Goal: Task Accomplishment & Management: Manage account settings

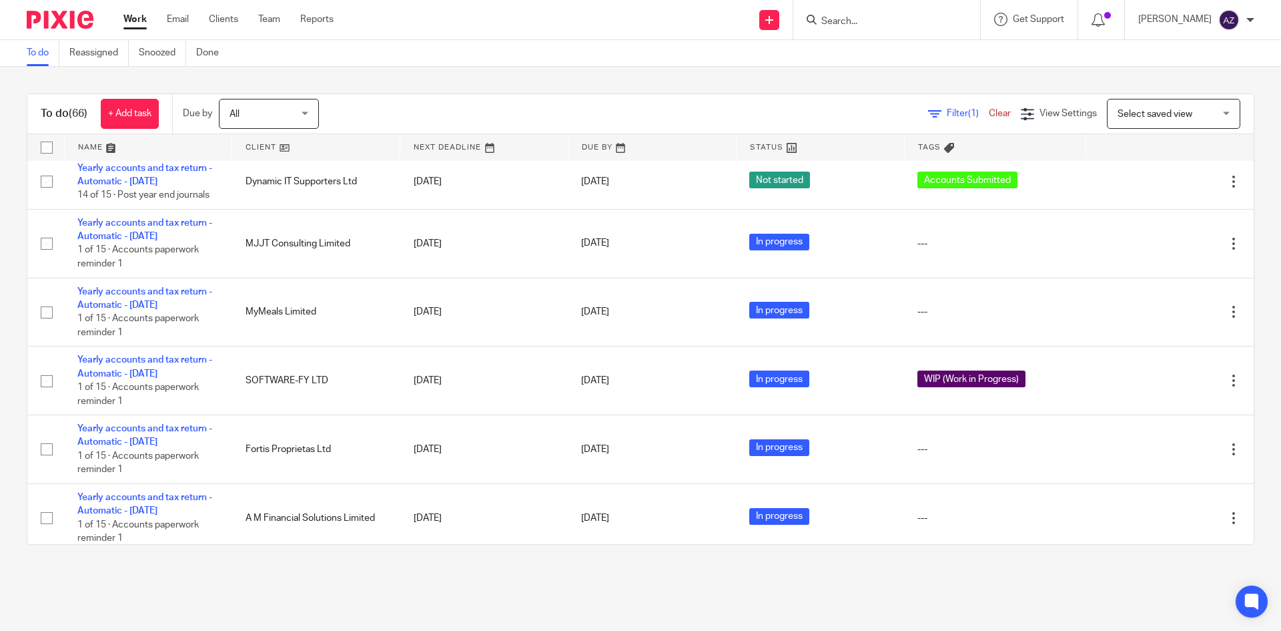
scroll to position [466, 0]
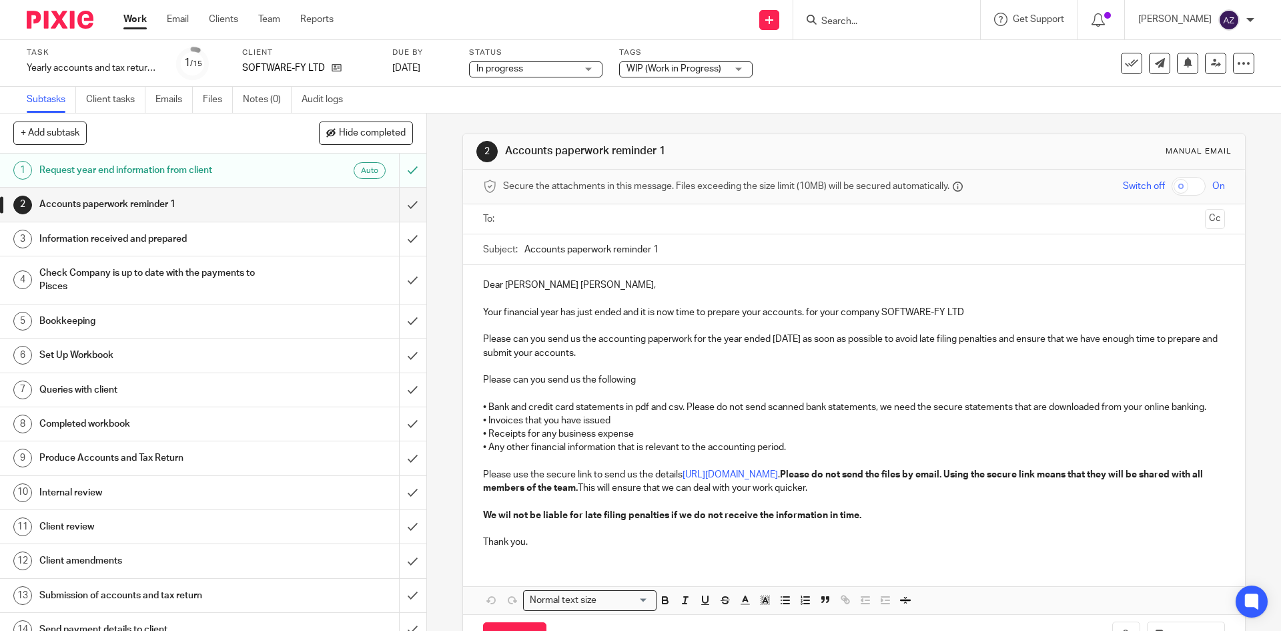
click at [737, 67] on div "WIP (Work in Progress)" at bounding box center [685, 69] width 133 height 16
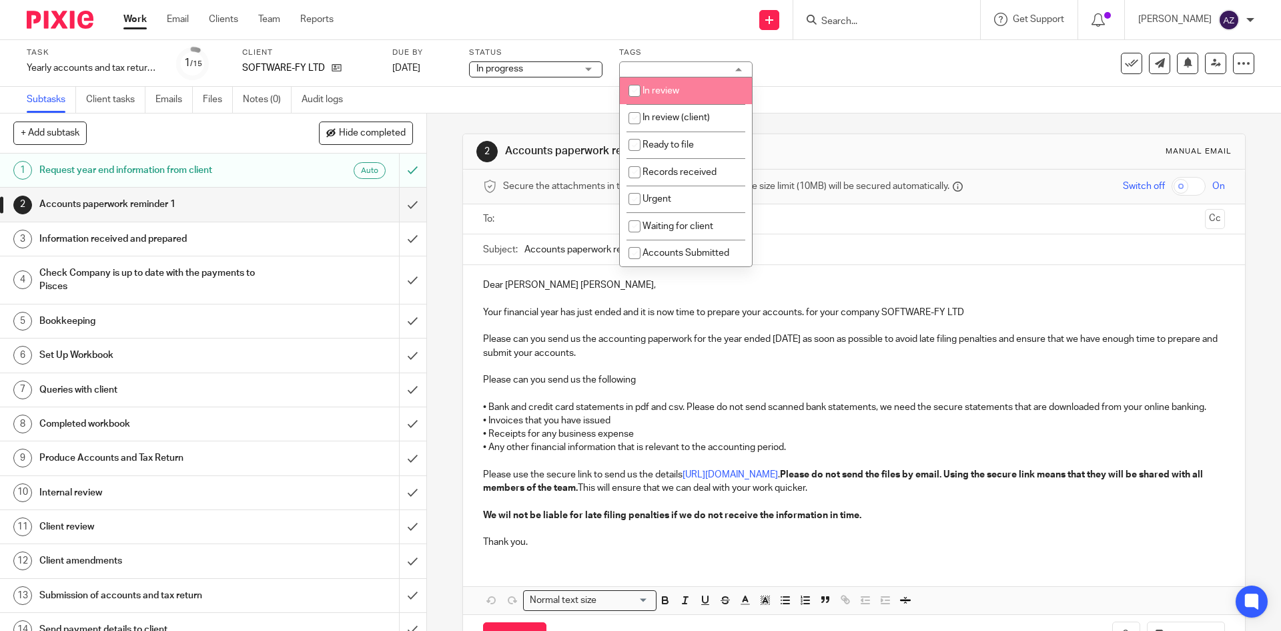
click at [635, 91] on input "checkbox" at bounding box center [634, 90] width 25 height 25
checkbox input "true"
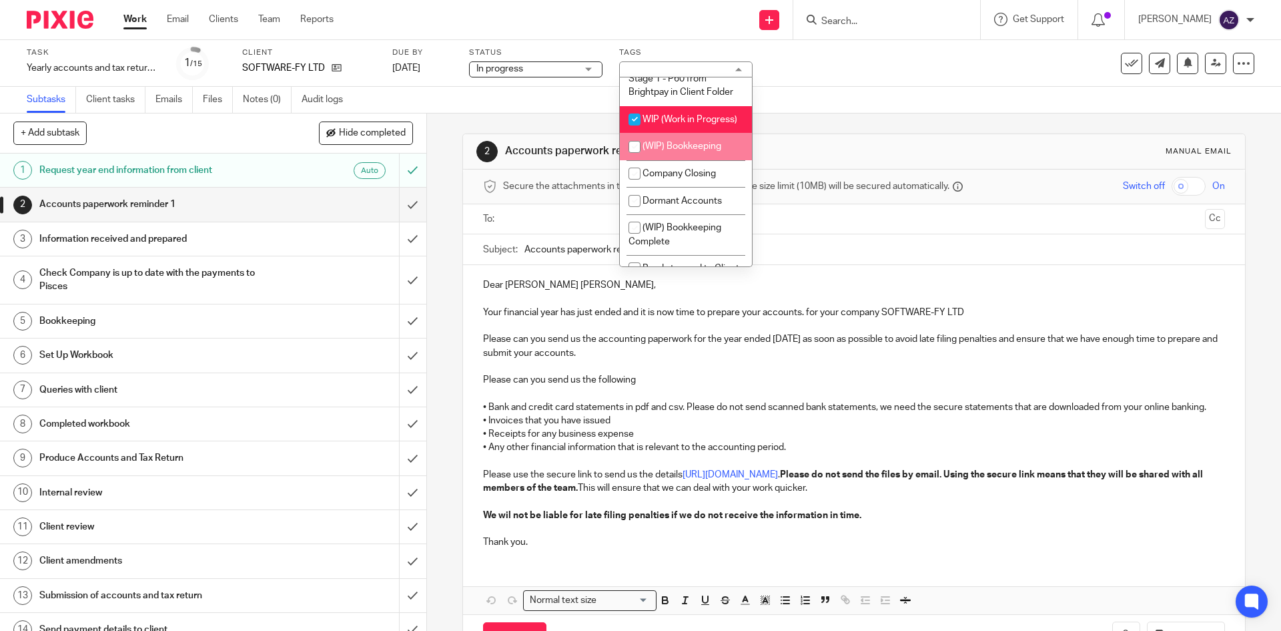
scroll to position [1169, 0]
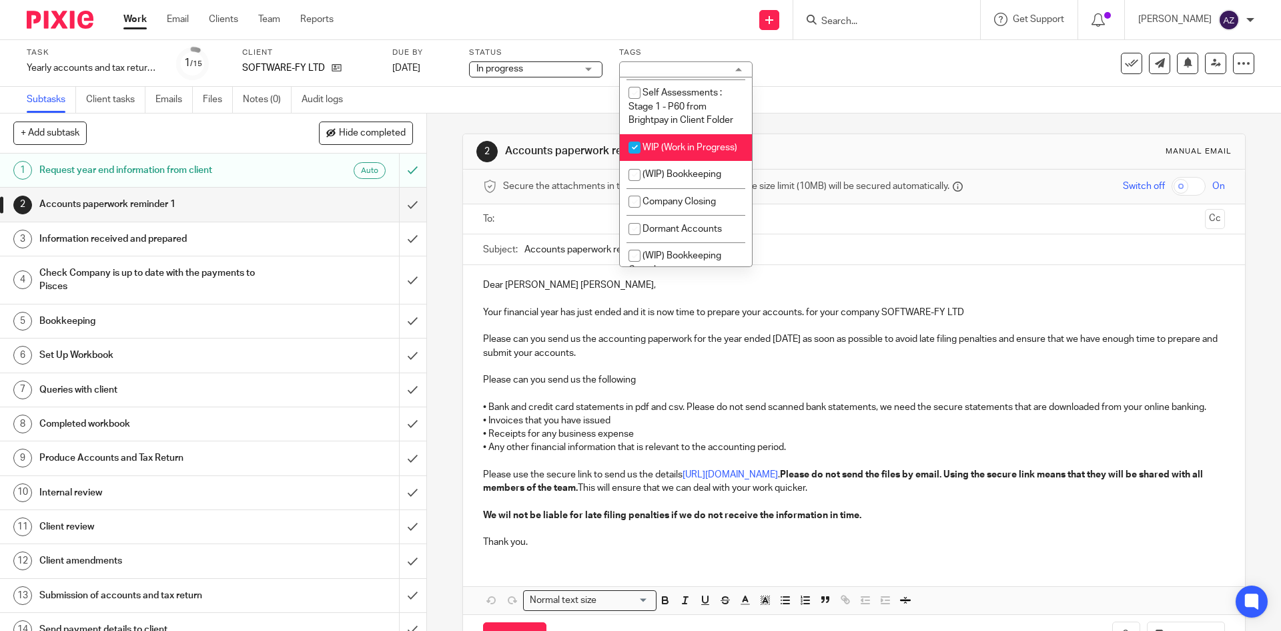
click at [631, 157] on input "checkbox" at bounding box center [634, 147] width 25 height 25
checkbox input "false"
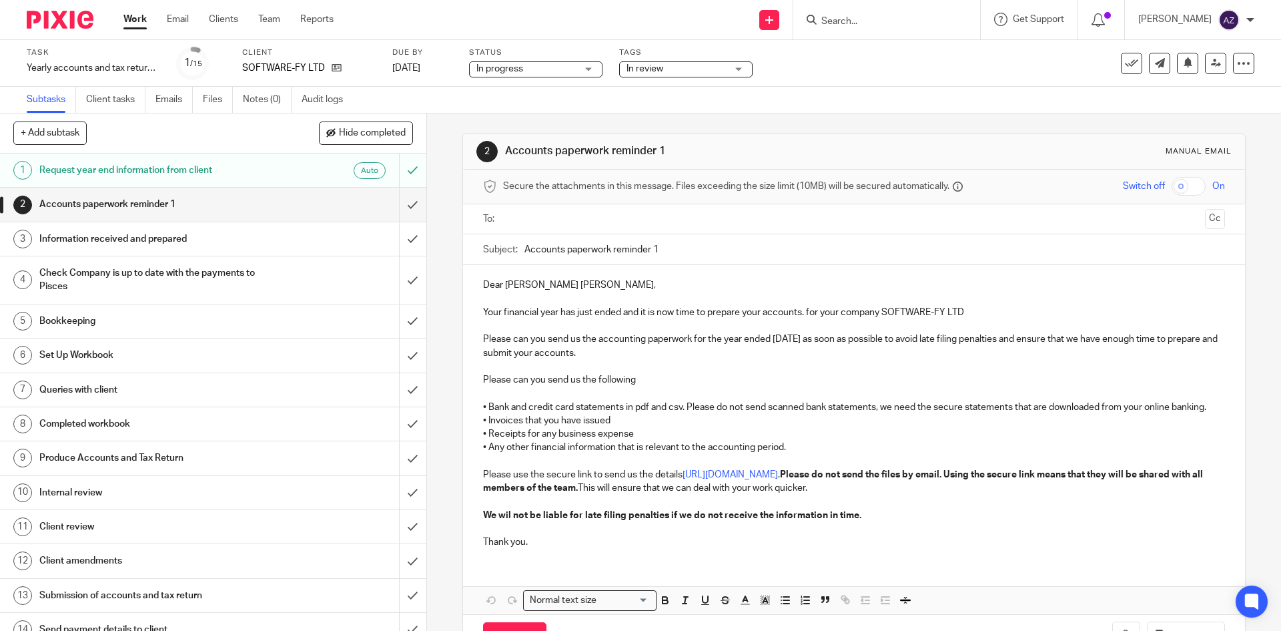
click at [801, 75] on div "Task Yearly accounts and tax return - Automatic - December 2023 Save Yearly acc…" at bounding box center [538, 63] width 1023 height 32
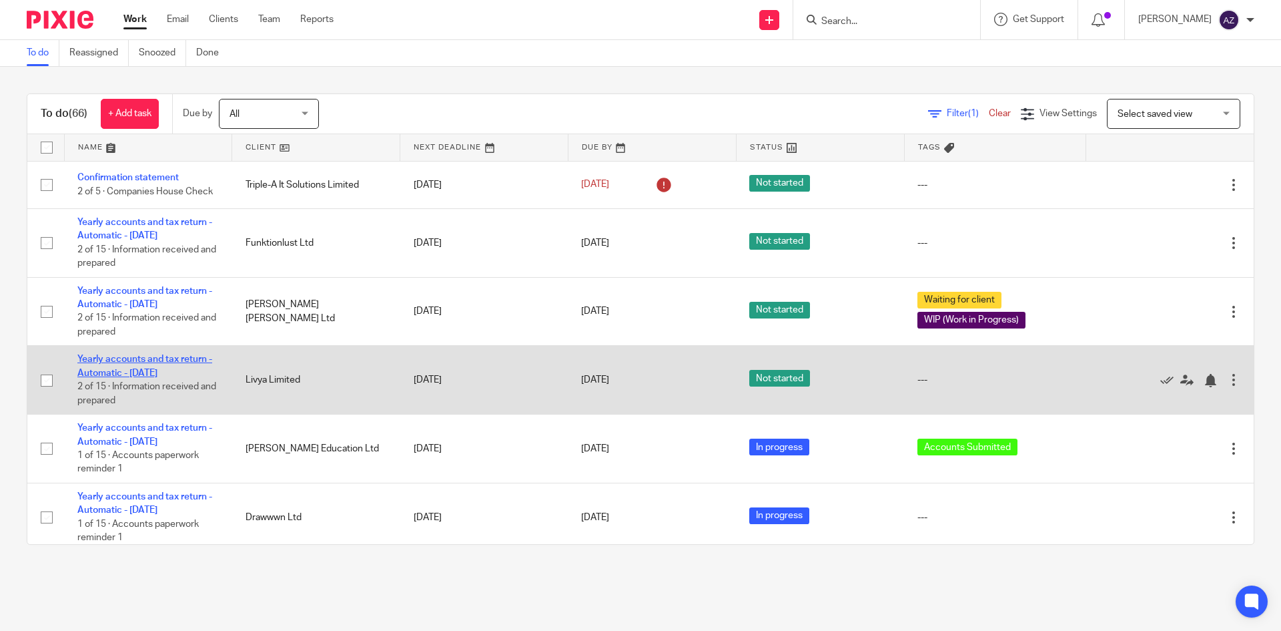
click at [188, 357] on link "Yearly accounts and tax return - Automatic - [DATE]" at bounding box center [144, 365] width 135 height 23
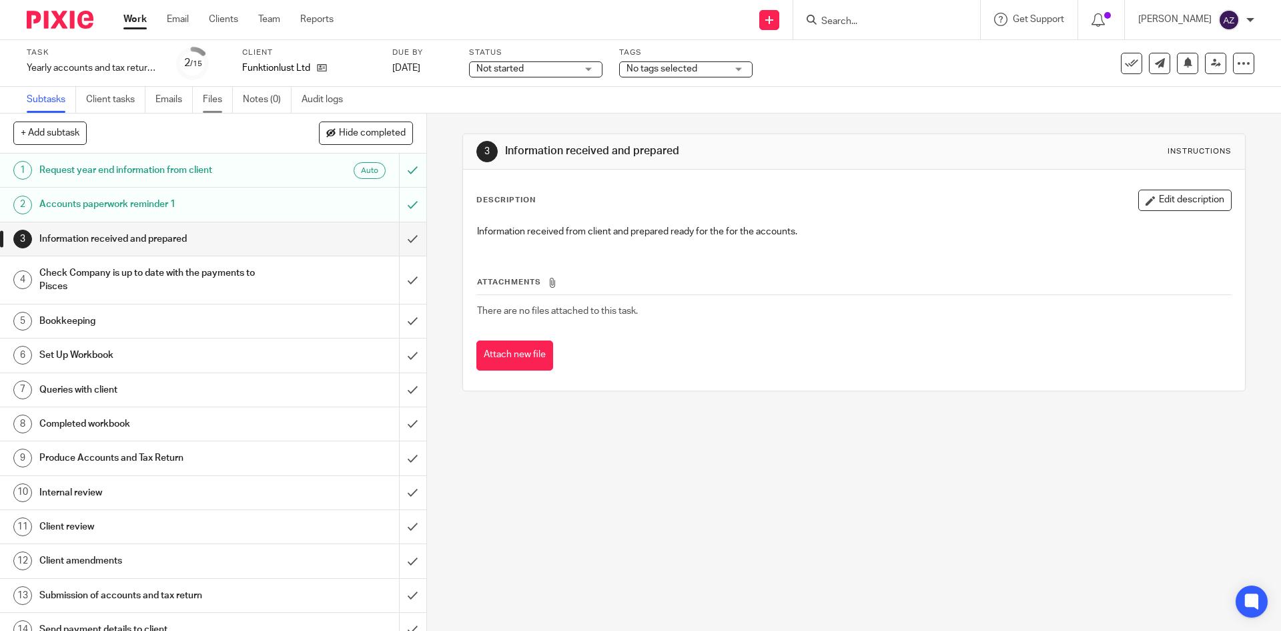
click at [205, 99] on link "Files" at bounding box center [218, 100] width 30 height 26
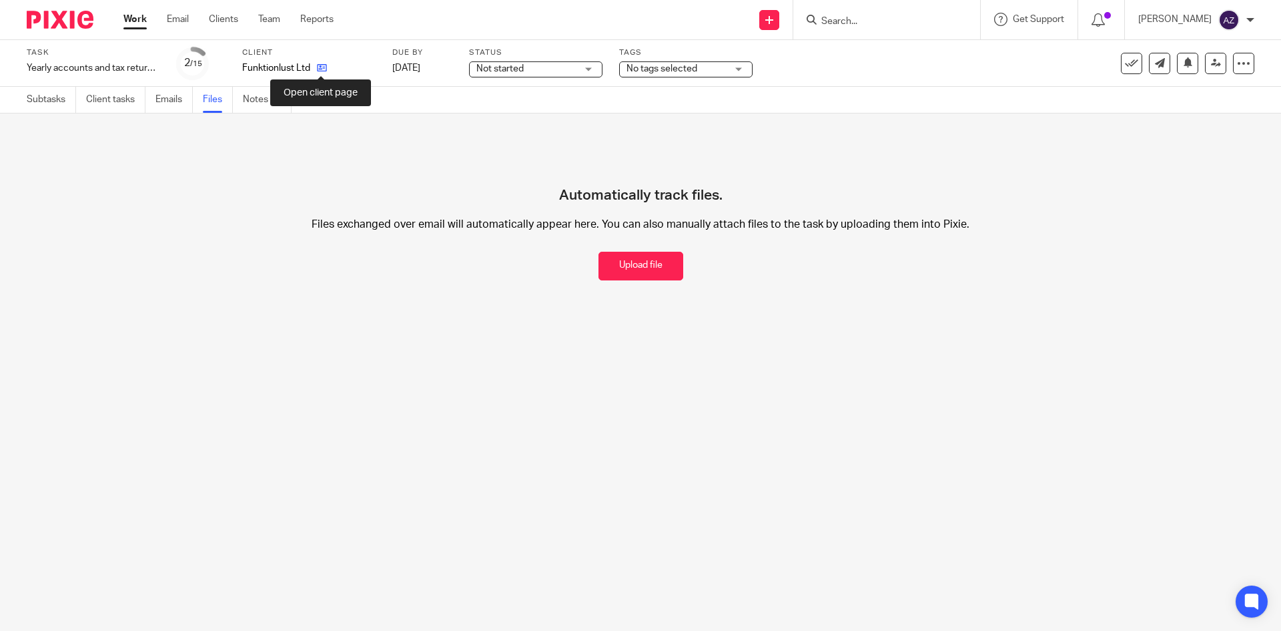
click at [321, 68] on icon at bounding box center [322, 68] width 10 height 10
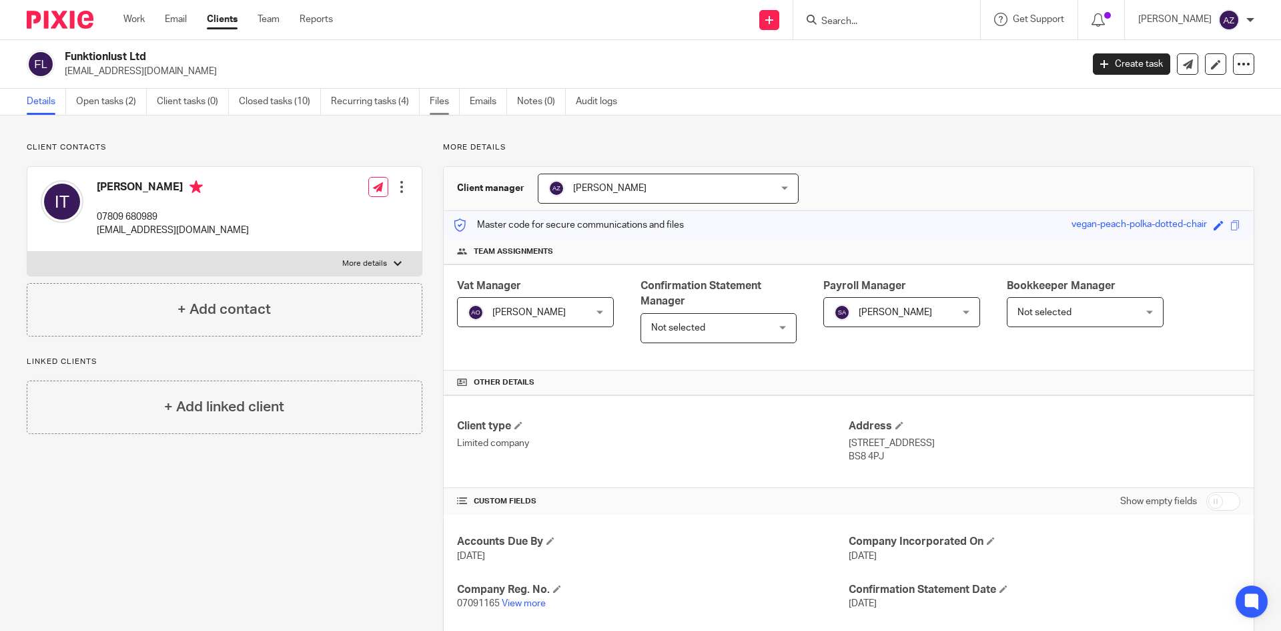
click at [444, 96] on link "Files" at bounding box center [445, 102] width 30 height 26
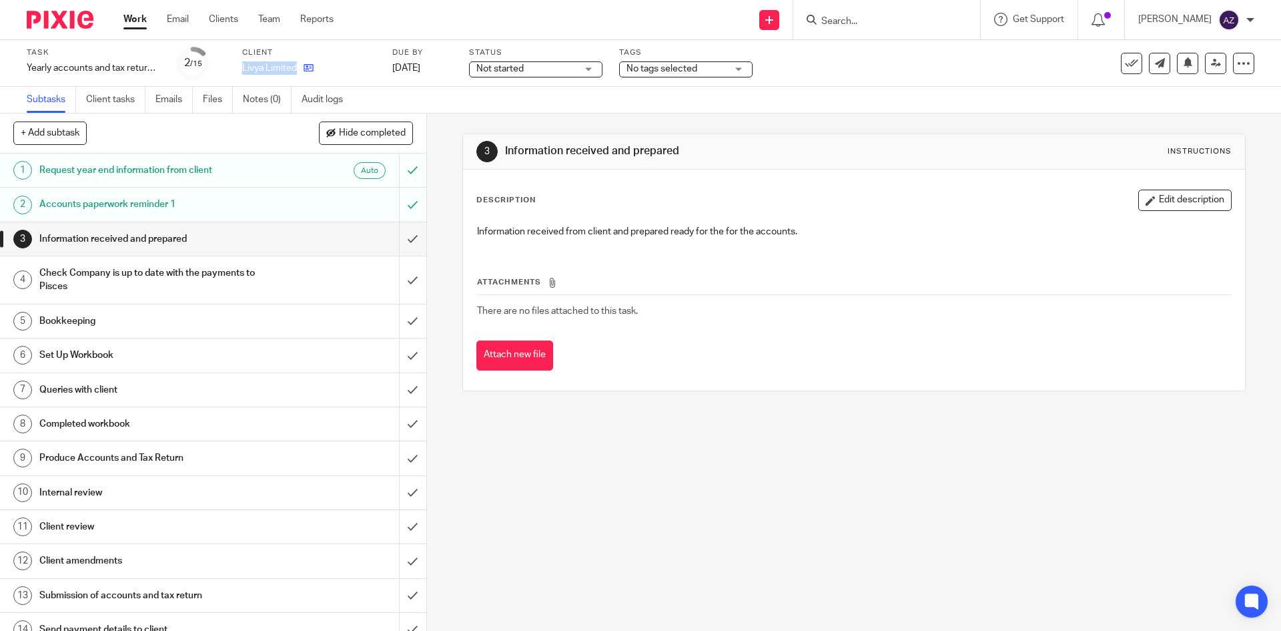
drag, startPoint x: 241, startPoint y: 65, endPoint x: 297, endPoint y: 69, distance: 56.2
click at [297, 69] on div "Task Yearly accounts and tax return - Automatic - [DATE] Save Yearly accounts a…" at bounding box center [538, 63] width 1023 height 32
copy div "Livya Limited"
